Goal: Check status: Check status

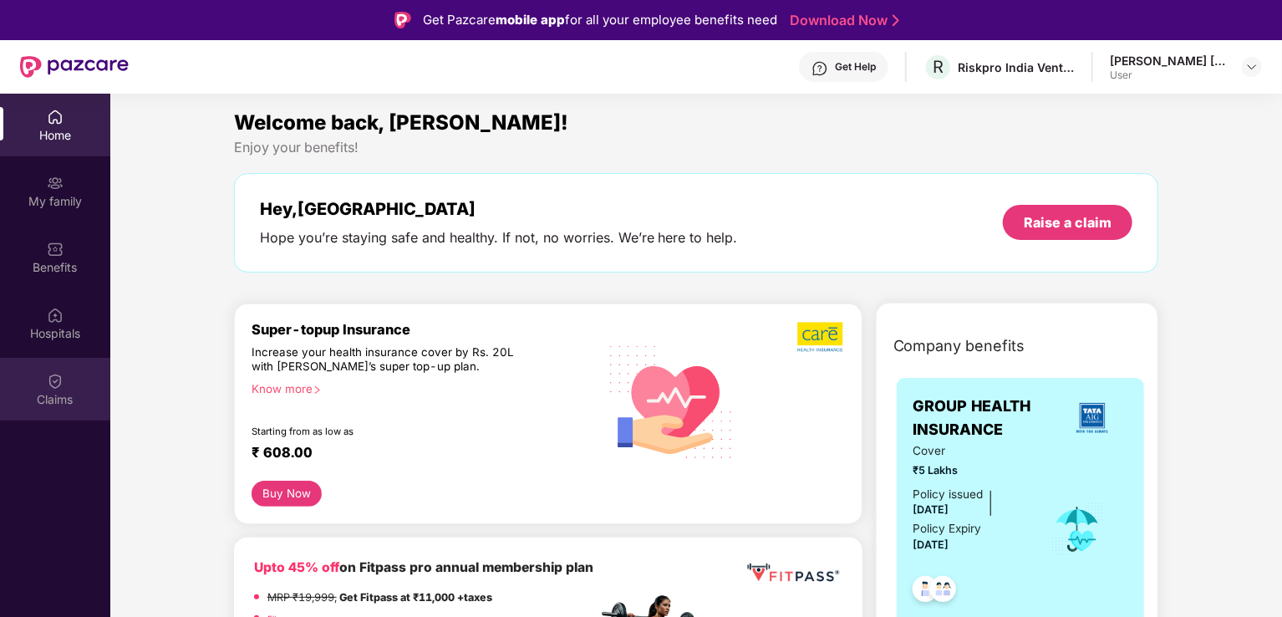
click at [53, 399] on div "Claims" at bounding box center [55, 399] width 110 height 17
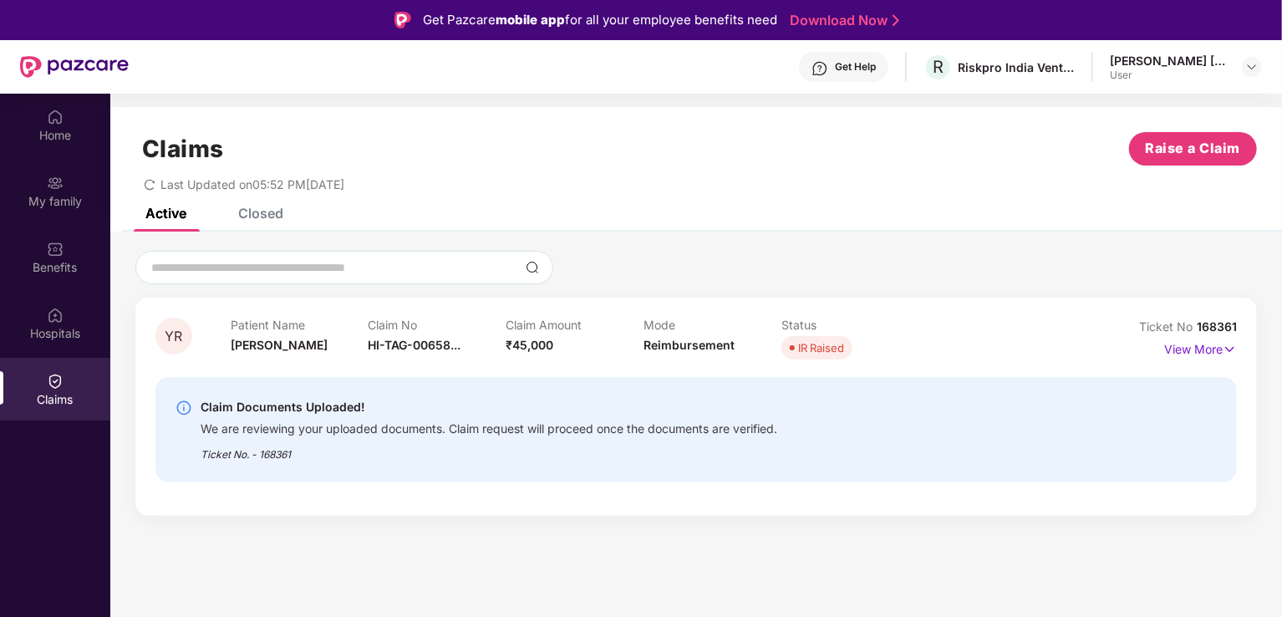
click at [341, 495] on div "Claim Documents Uploaded! We are reviewing your uploaded documents. Claim reque…" at bounding box center [695, 429] width 1081 height 132
click at [1224, 344] on img at bounding box center [1229, 349] width 14 height 18
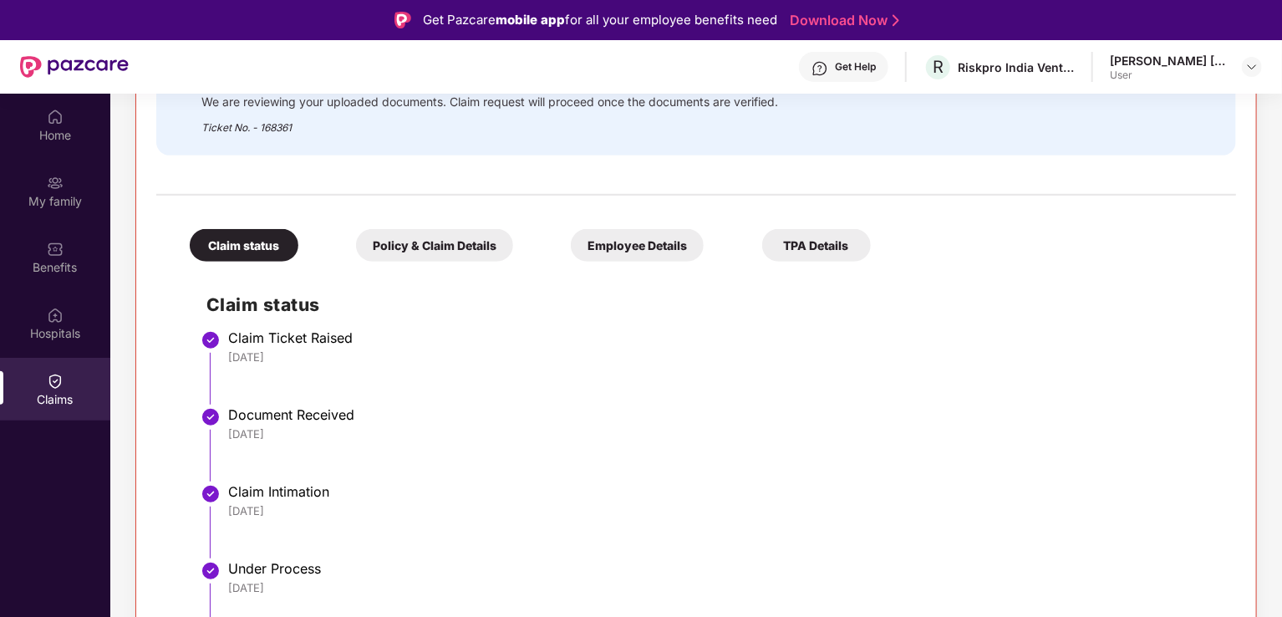
scroll to position [94, 0]
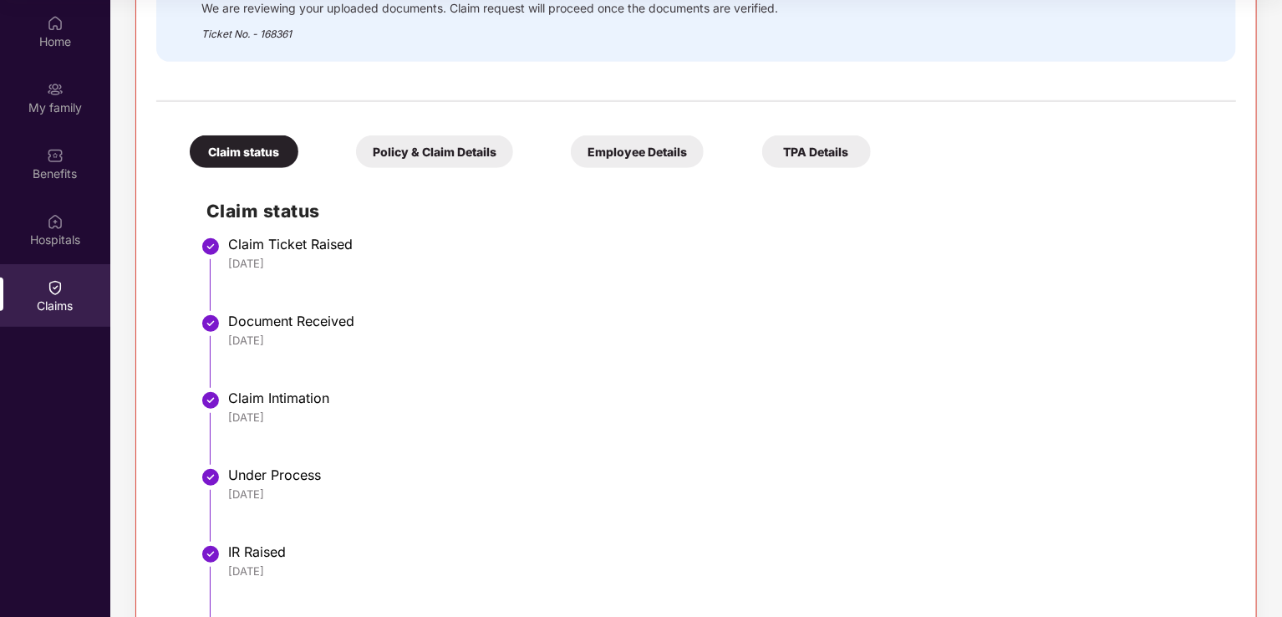
click at [972, 493] on div "[DATE]" at bounding box center [723, 493] width 991 height 15
drag, startPoint x: 778, startPoint y: 351, endPoint x: 1066, endPoint y: 358, distance: 288.3
click at [1066, 358] on li "Document Received [DATE]" at bounding box center [712, 356] width 1013 height 77
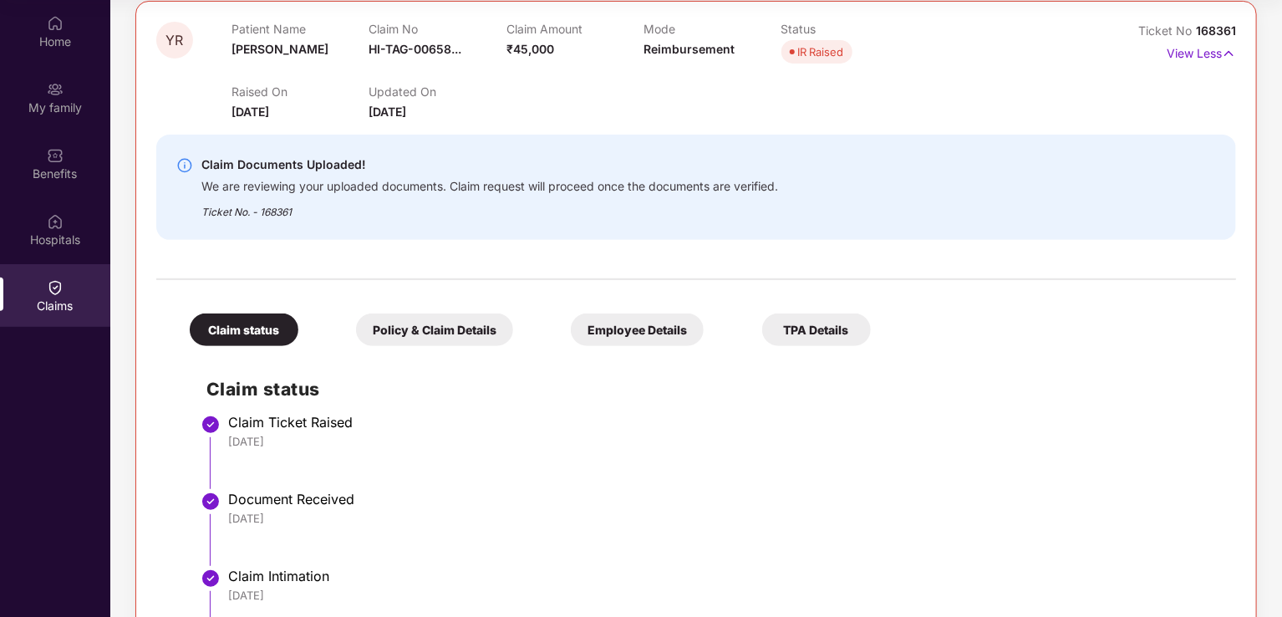
scroll to position [381, 0]
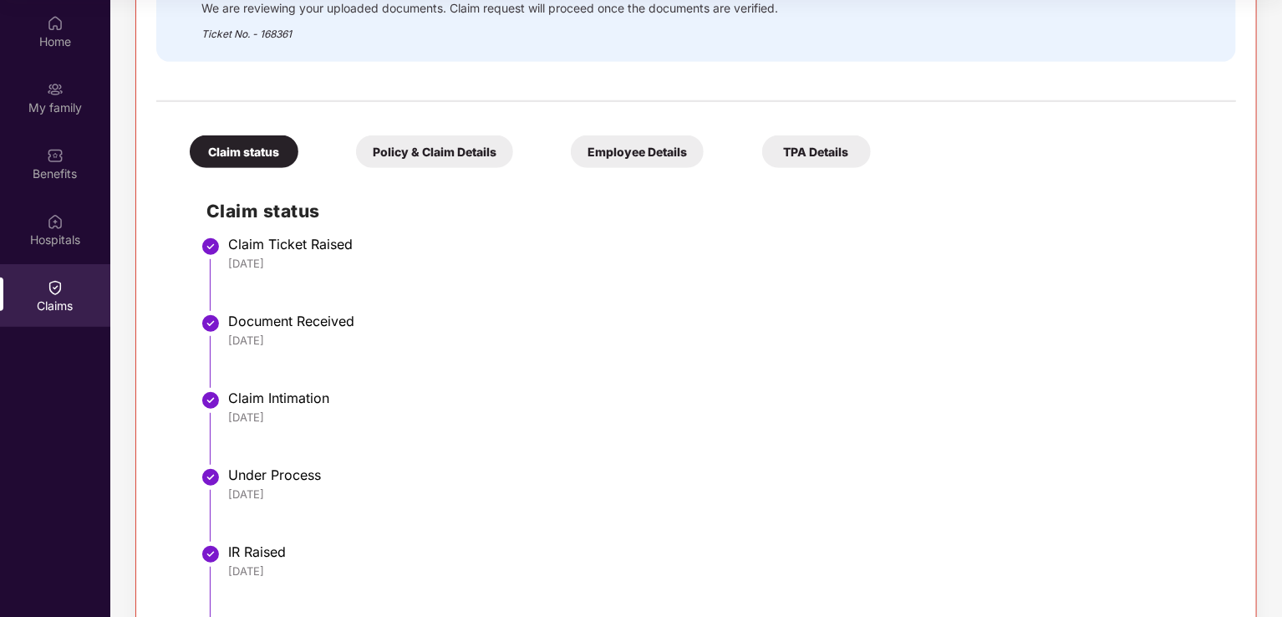
drag, startPoint x: 1277, startPoint y: 434, endPoint x: 1272, endPoint y: 312, distance: 122.9
click at [1272, 312] on div "YR Patient Name [PERSON_NAME] Claim No HI-TAG-00658... Claim Amount ₹45,000 Mod…" at bounding box center [695, 231] width 1171 height 911
click at [875, 336] on div "[DATE]" at bounding box center [723, 340] width 991 height 15
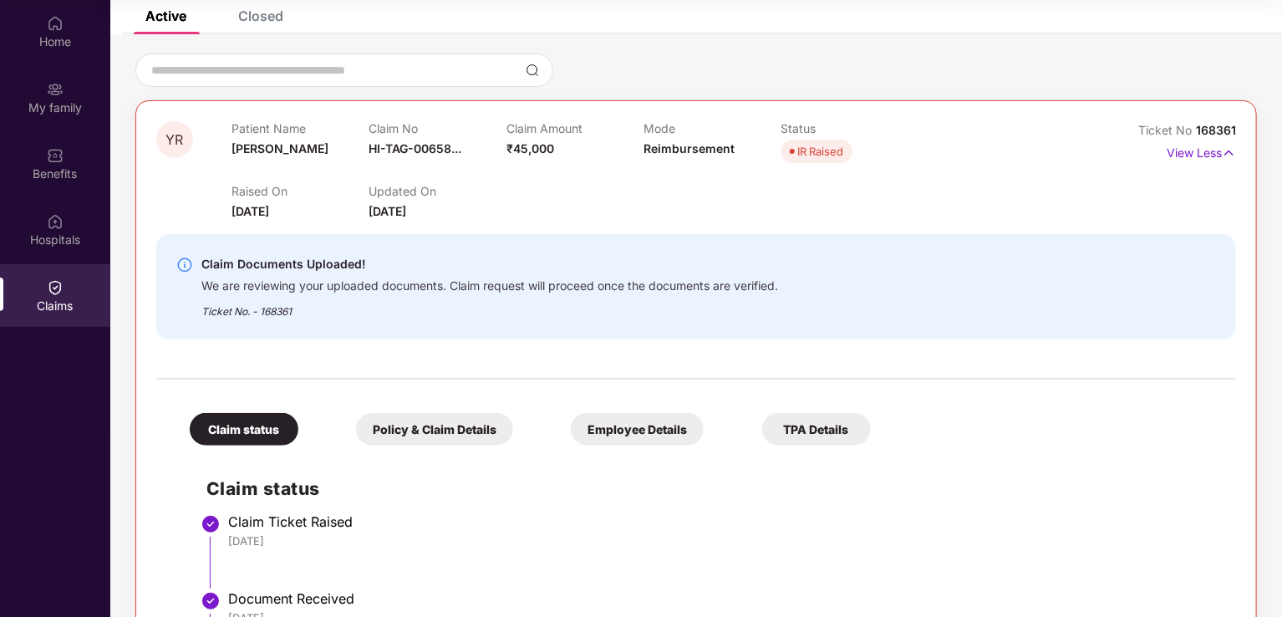
scroll to position [0, 0]
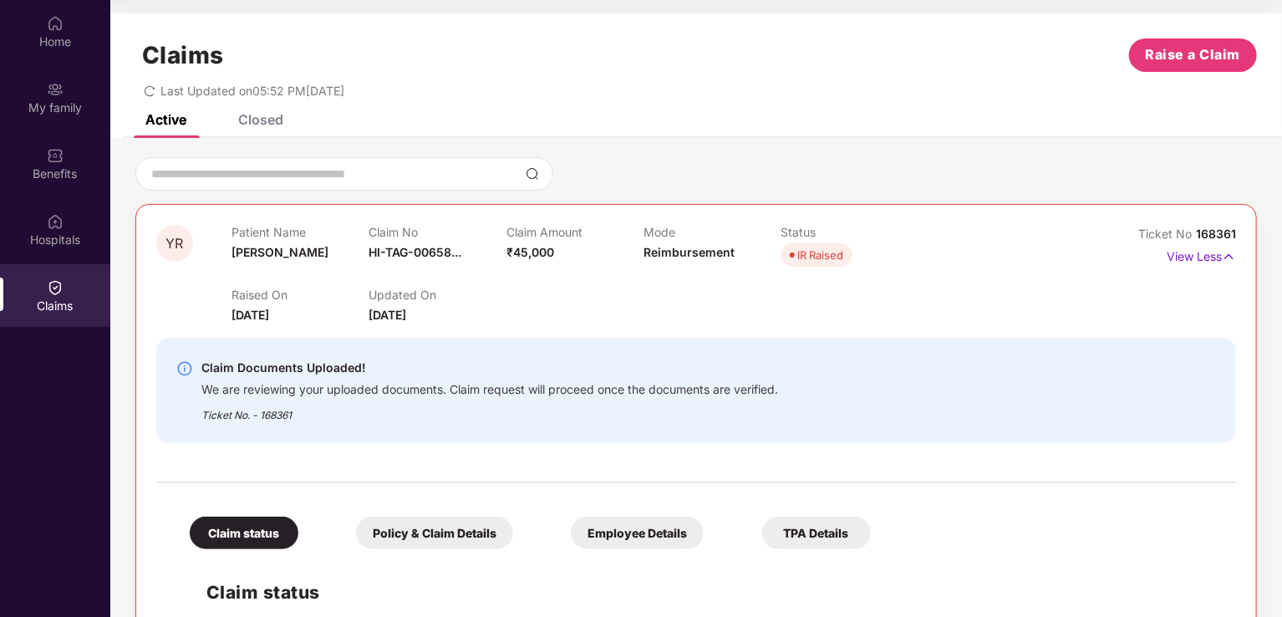
click at [301, 86] on span "Last Updated on 05:52 PM[DATE]" at bounding box center [252, 91] width 184 height 14
click at [260, 119] on div "Closed" at bounding box center [260, 119] width 45 height 17
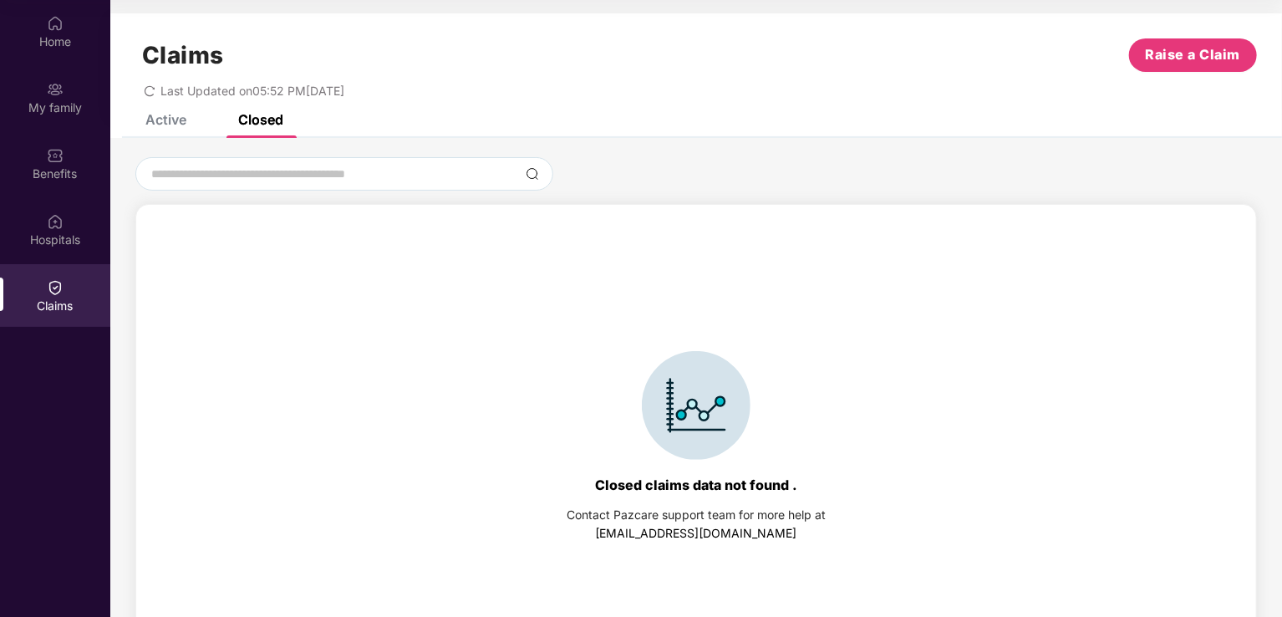
click at [174, 113] on div "Claims Raise a Claim Last Updated on 05:52 PM[DATE]" at bounding box center [695, 63] width 1171 height 101
click at [167, 119] on div "Active" at bounding box center [165, 119] width 41 height 17
